Goal: Task Accomplishment & Management: Manage account settings

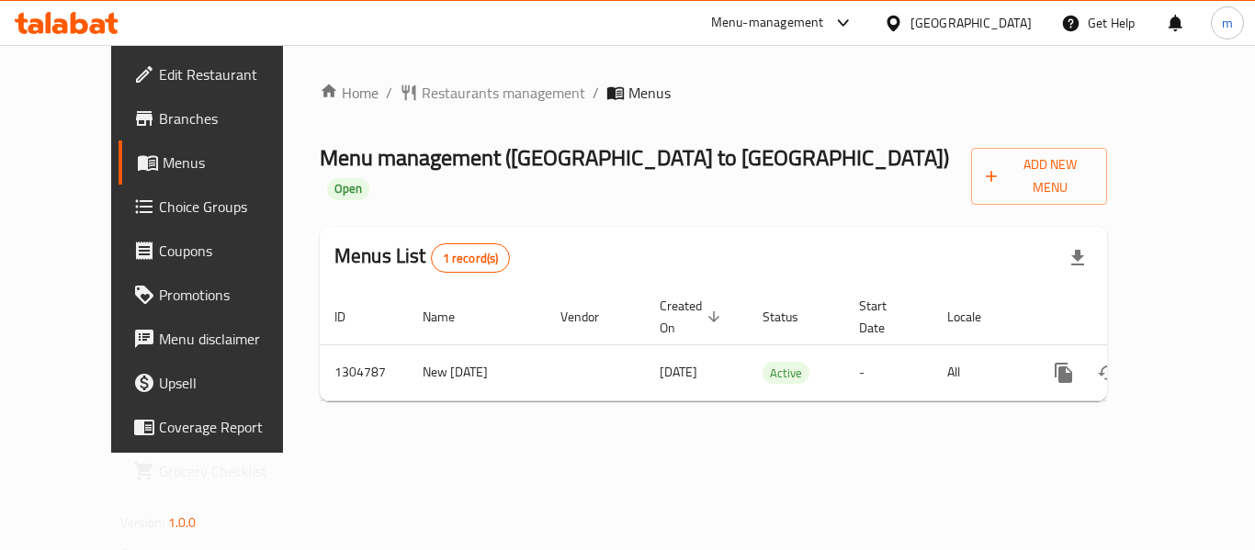
click at [159, 216] on span "Choice Groups" at bounding box center [232, 207] width 147 height 22
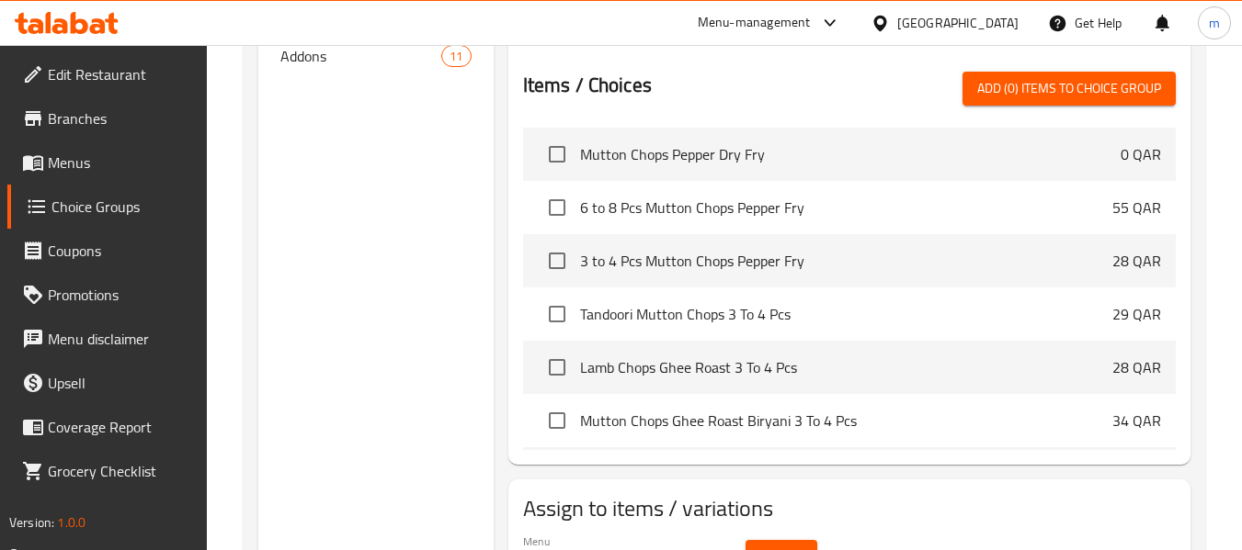
scroll to position [276, 0]
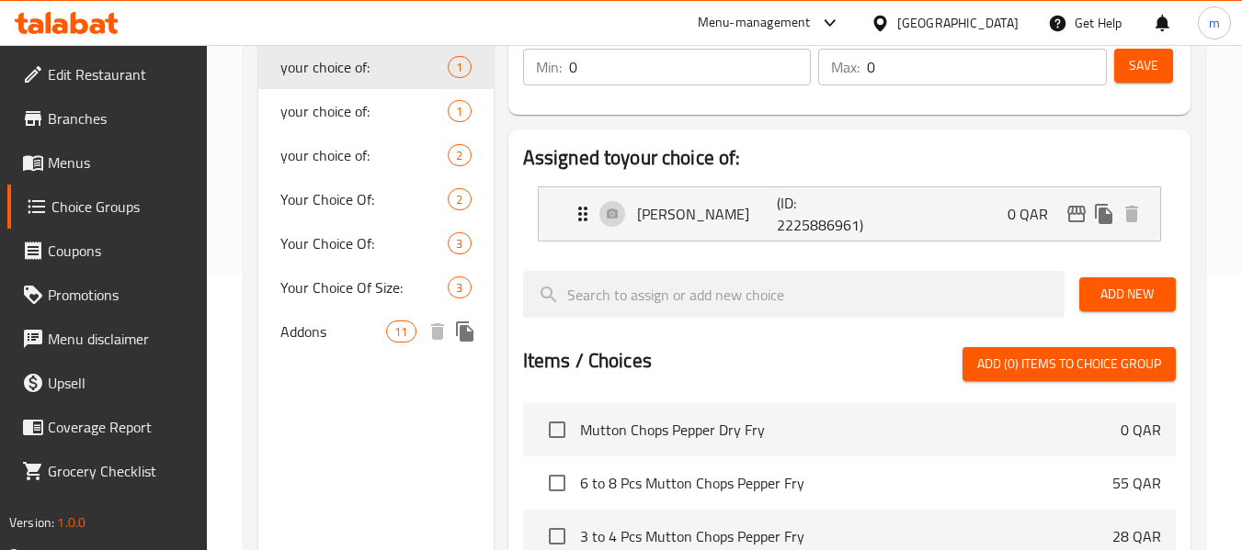
click at [344, 341] on span "Addons" at bounding box center [333, 332] width 106 height 22
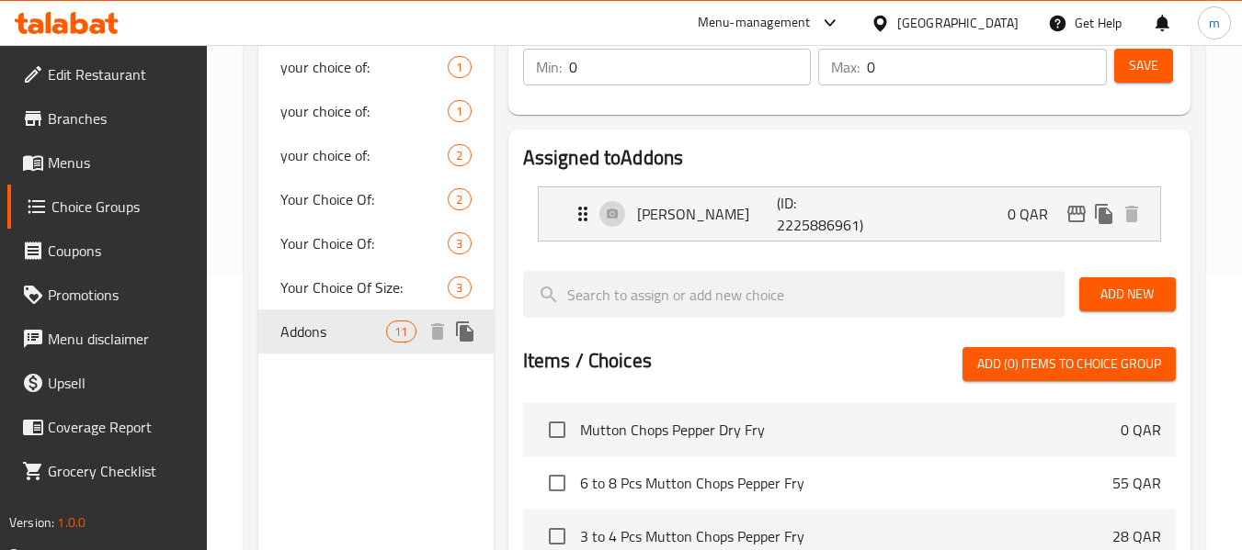
type input "Addons"
type input "الإضافات"
type input "11"
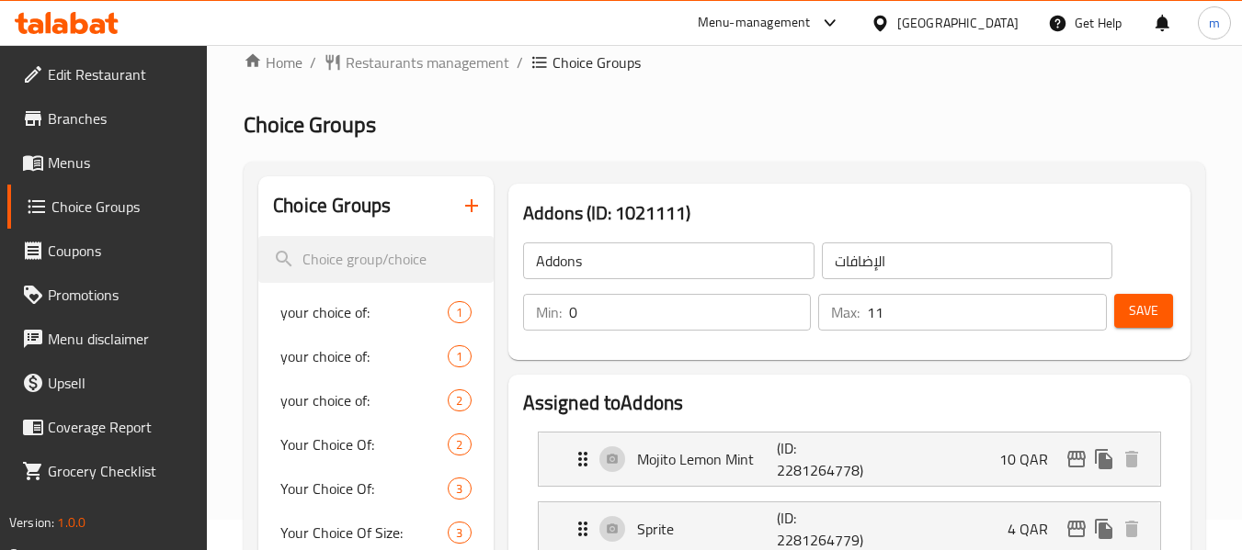
scroll to position [0, 0]
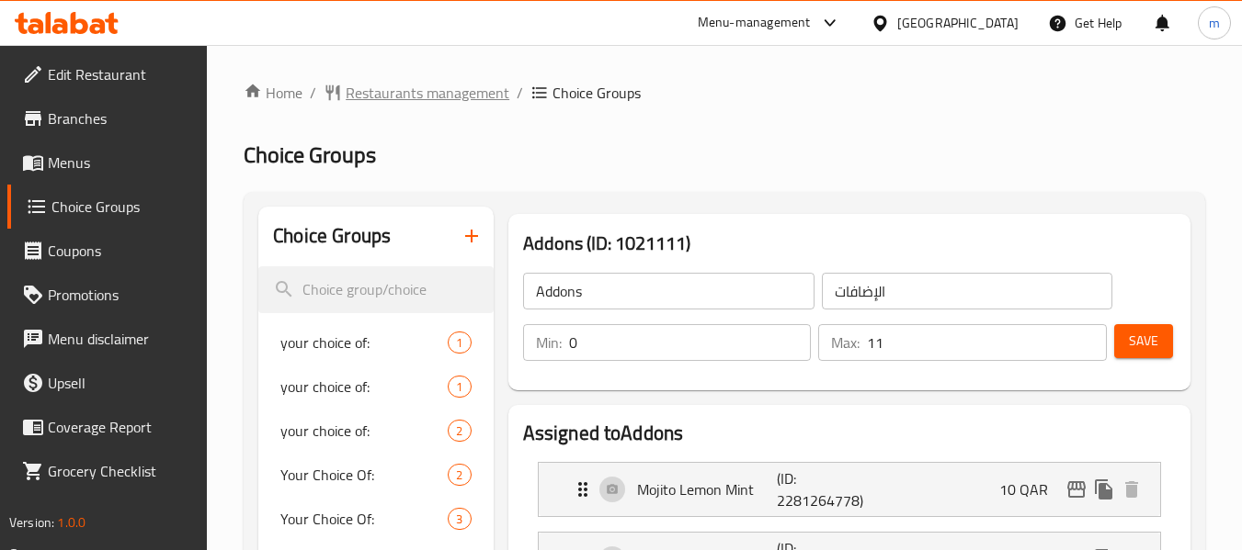
click at [373, 103] on span "Restaurants management" at bounding box center [428, 93] width 164 height 22
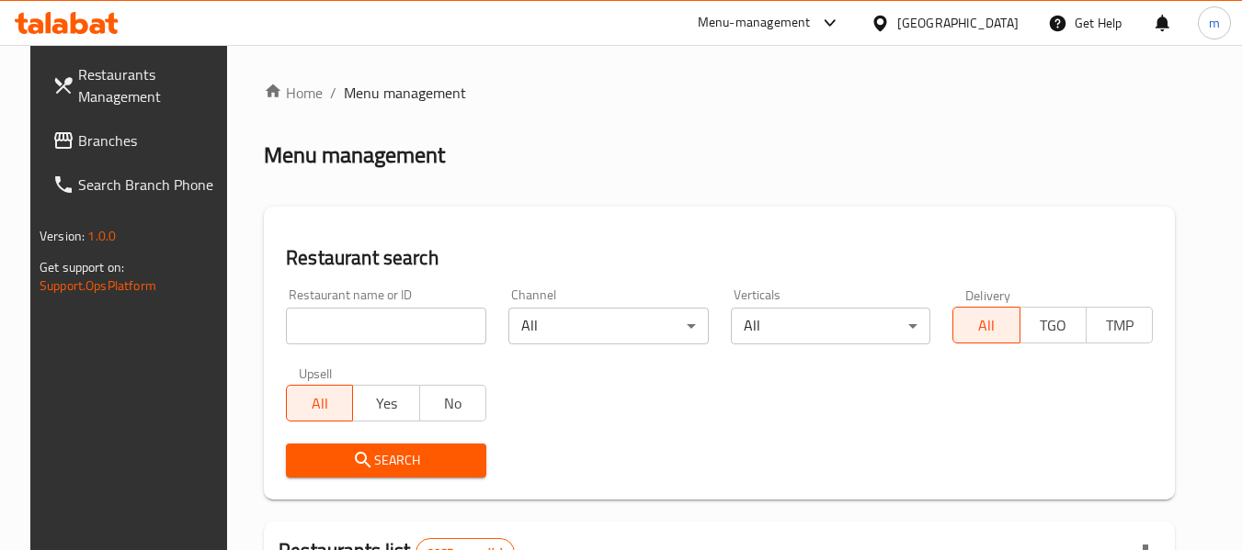
click at [165, 145] on span "Branches" at bounding box center [150, 141] width 145 height 22
